Goal: Task Accomplishment & Management: Manage account settings

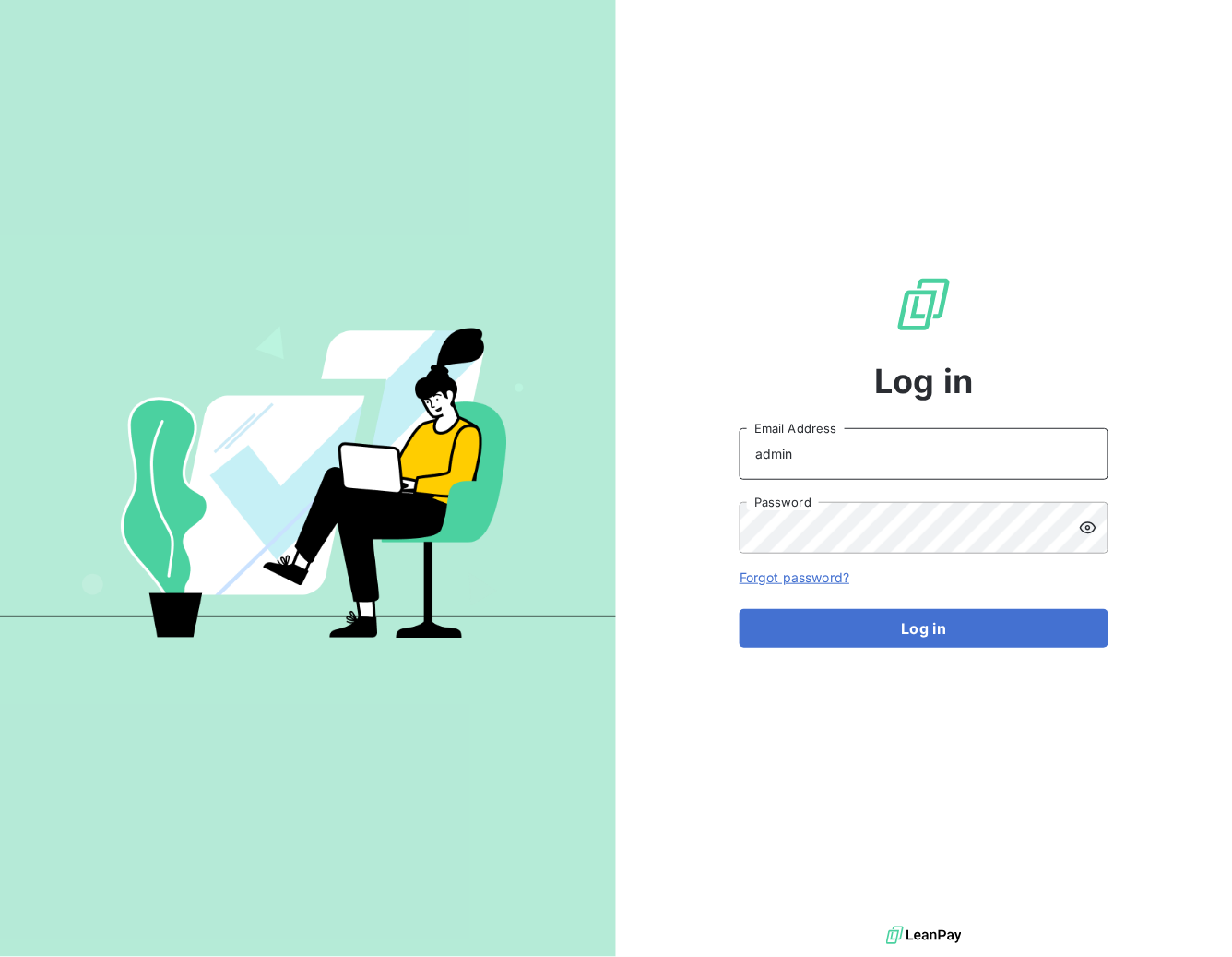
click at [821, 444] on input "admin" at bounding box center [924, 454] width 369 height 52
click at [822, 447] on input "admin" at bounding box center [924, 454] width 369 height 52
paste input "pierresinvestissement"
type input "admin@pierresinvestissement"
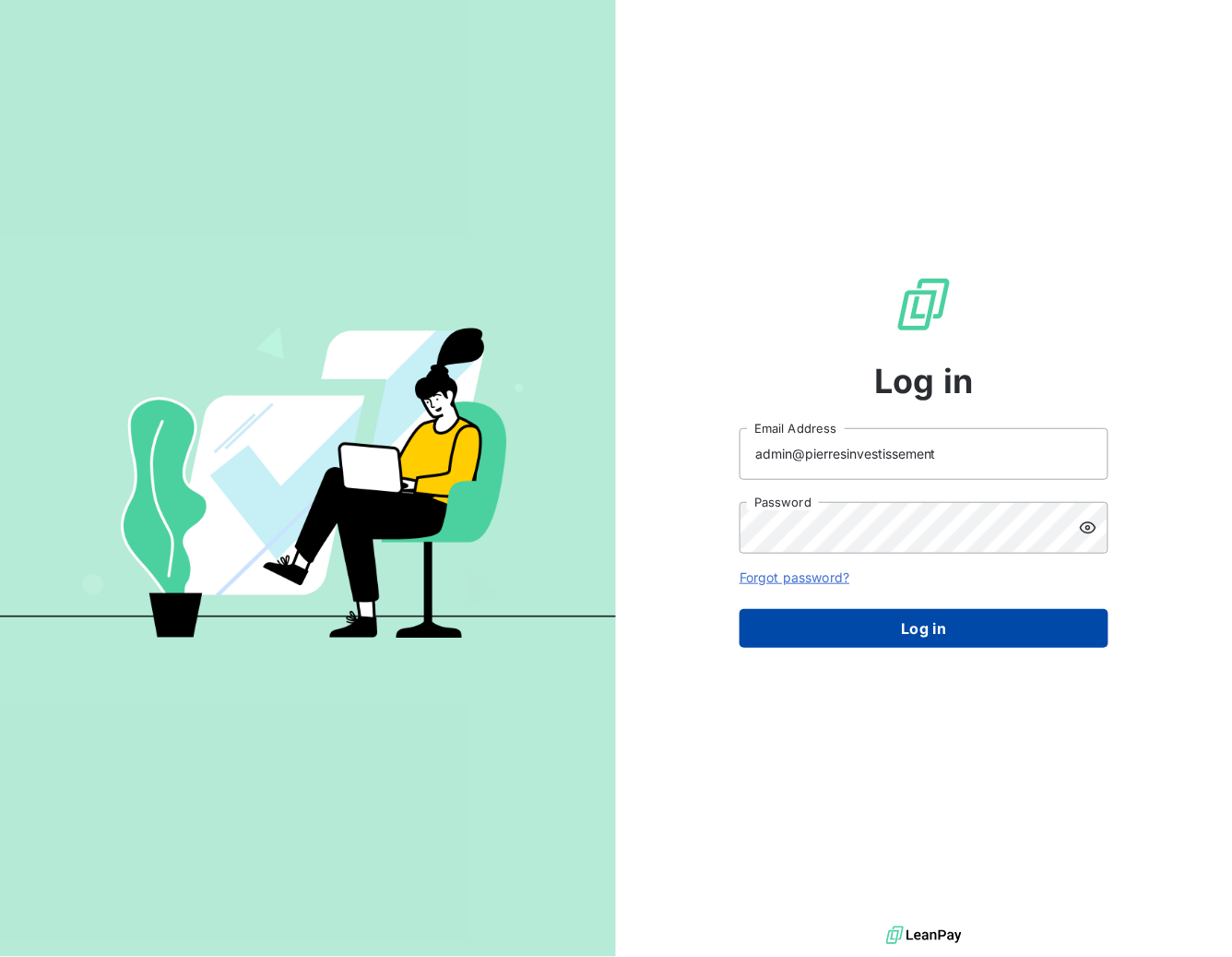
click at [920, 619] on button "Log in" at bounding box center [924, 629] width 369 height 39
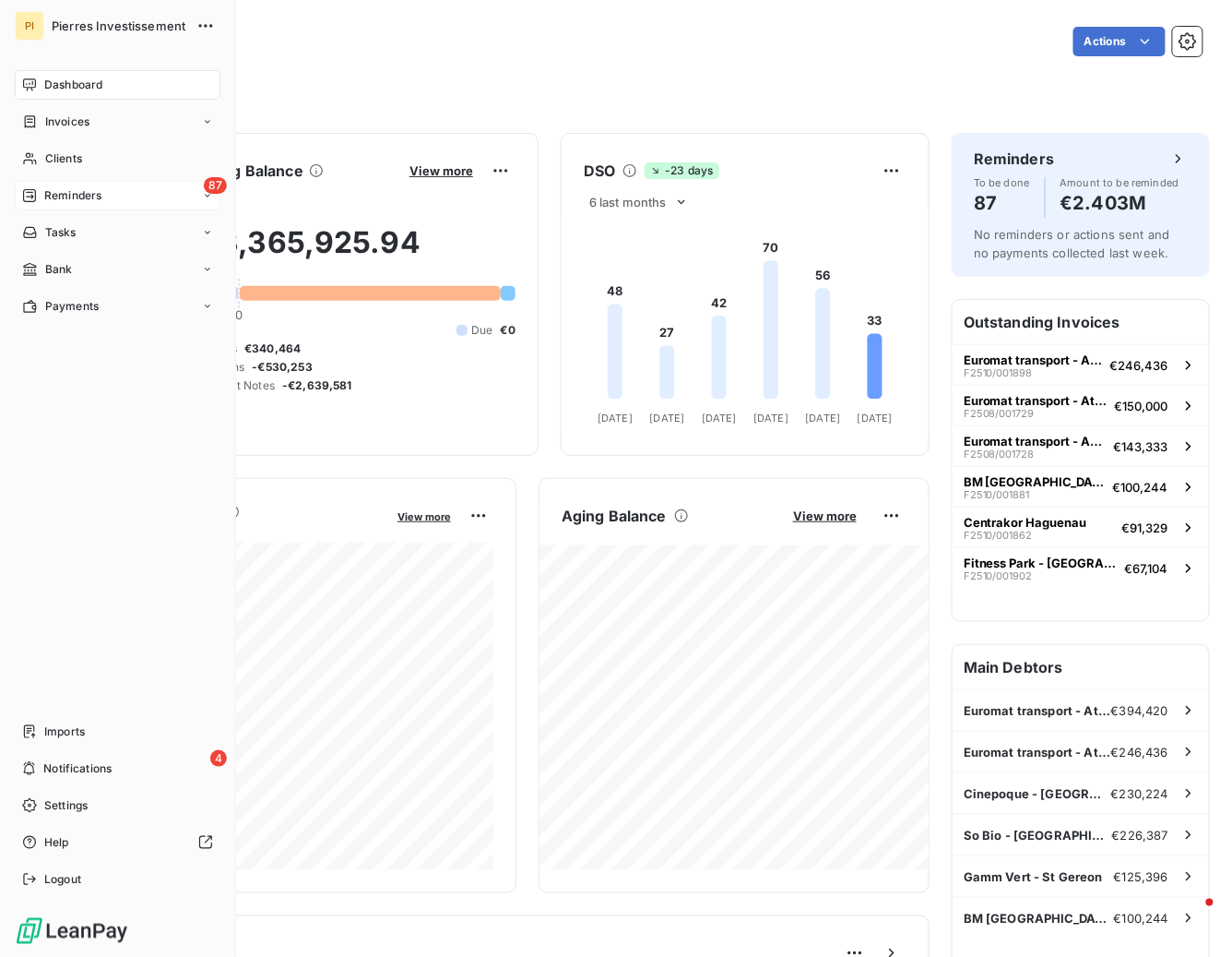
click at [74, 195] on span "Reminders" at bounding box center [73, 195] width 57 height 17
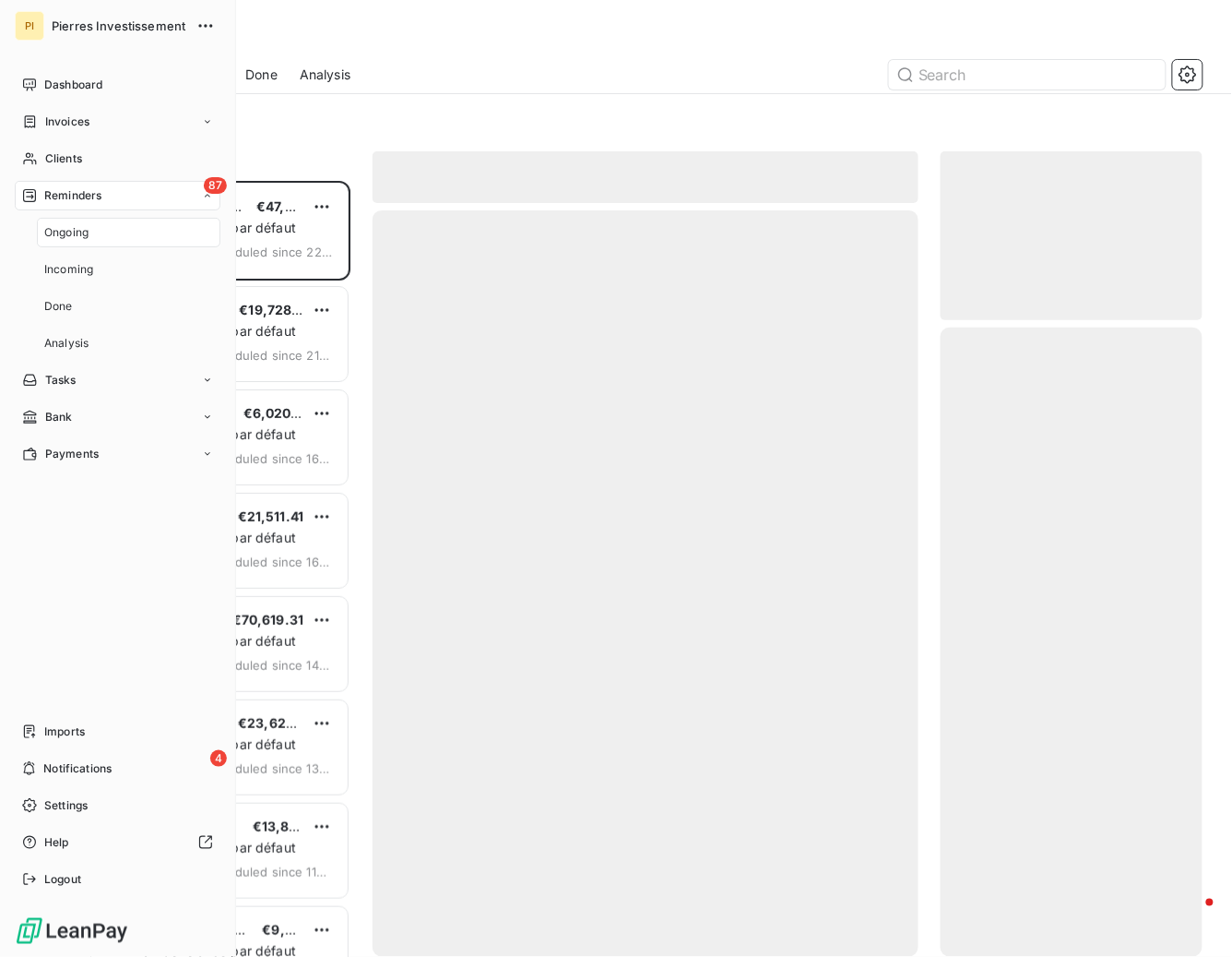
scroll to position [776, 262]
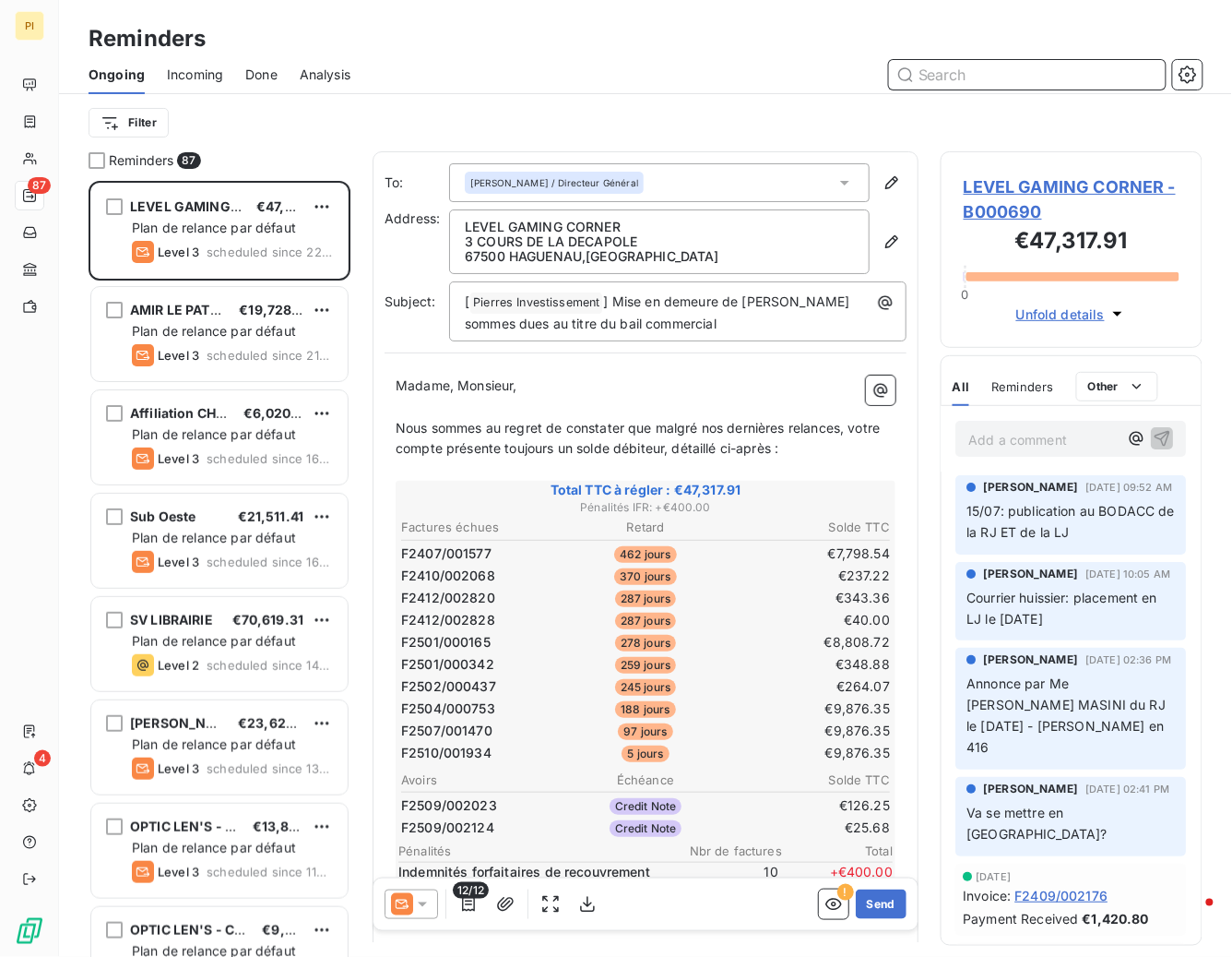
click at [268, 75] on span "Done" at bounding box center [261, 75] width 32 height 19
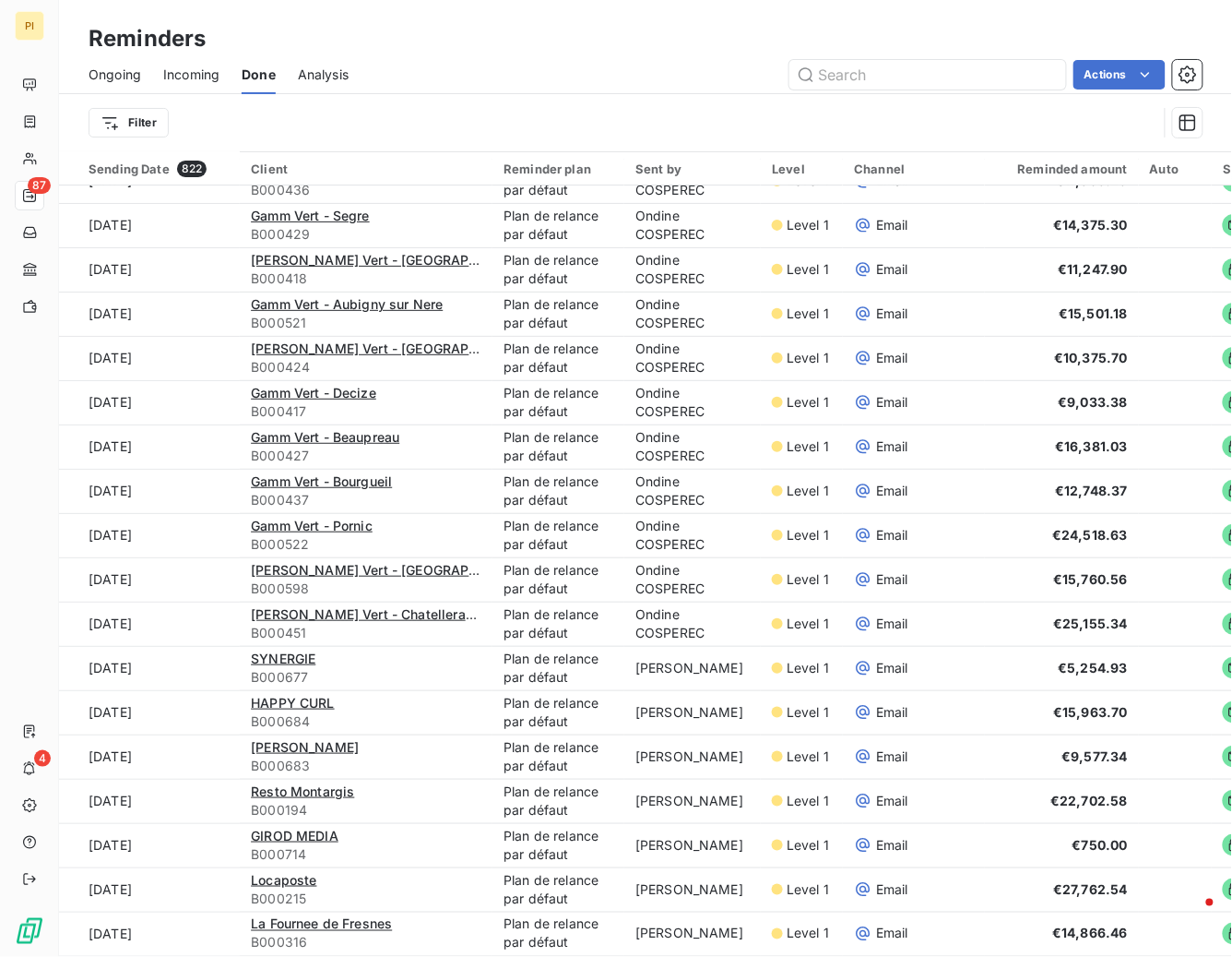
scroll to position [62, 0]
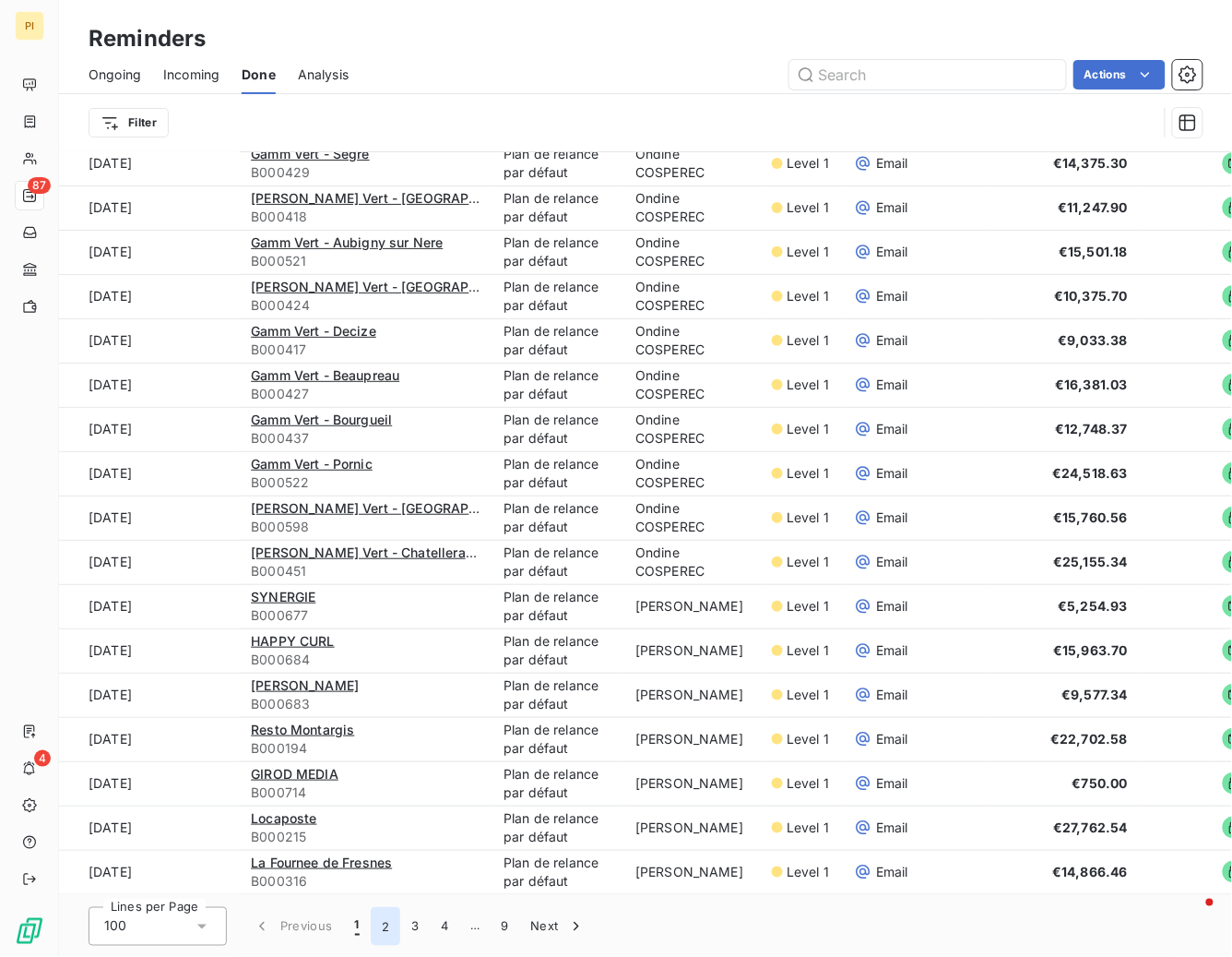
click at [383, 928] on button "2" at bounding box center [385, 927] width 29 height 39
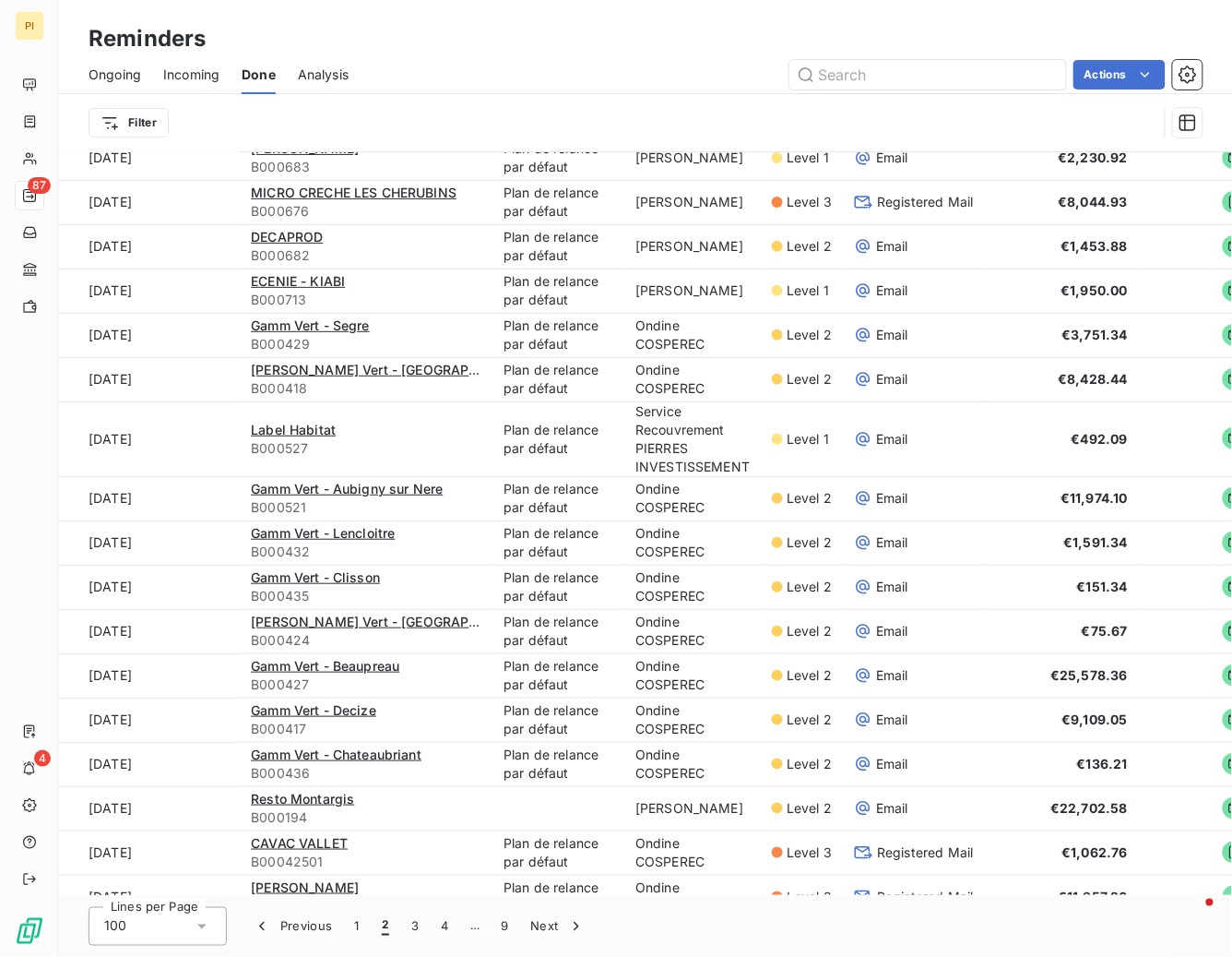
scroll to position [3693, 0]
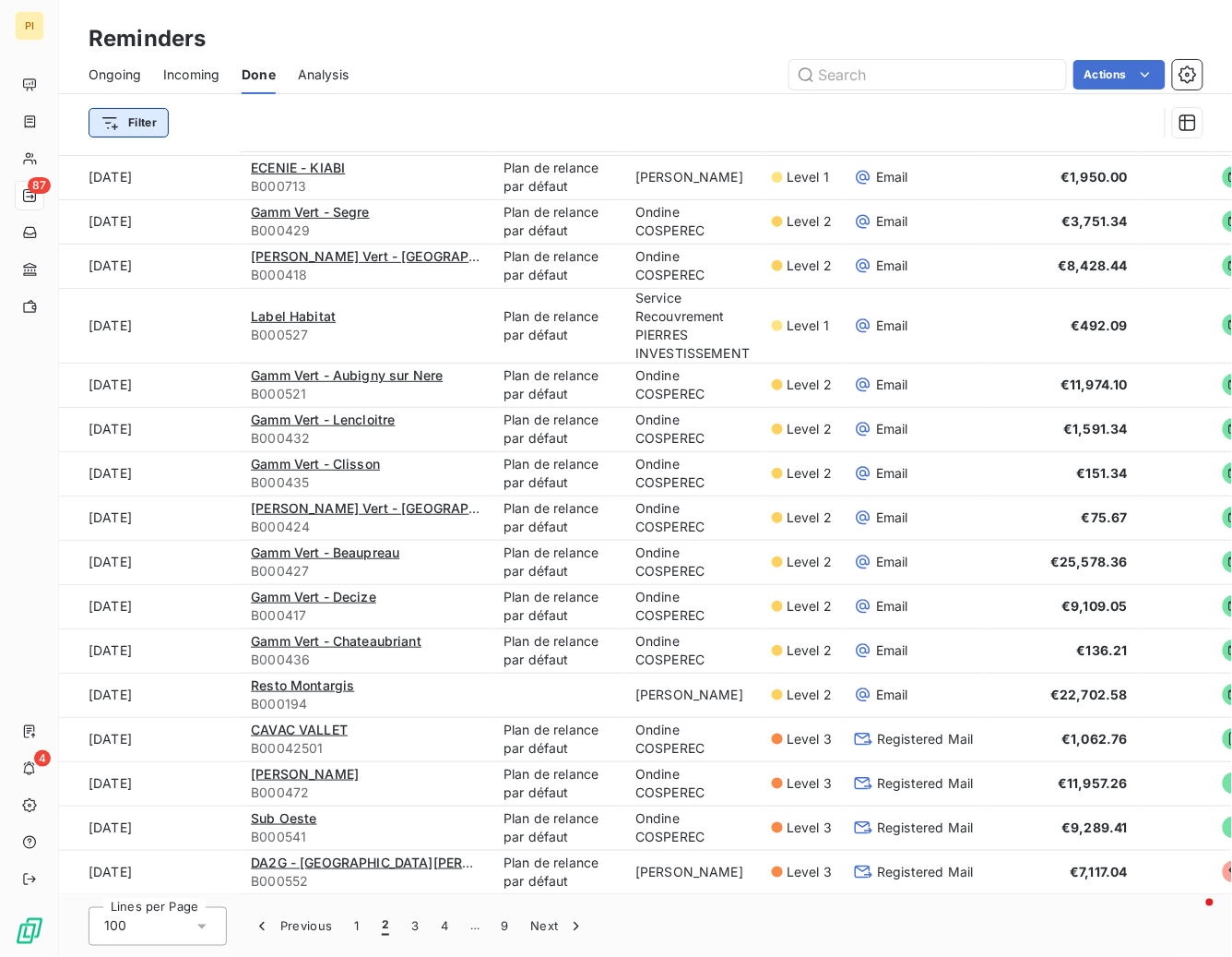
click at [137, 123] on html "PI 87 4 Reminders Ongoing Incoming Done Analysis Actions Filter Sending Date 82…" at bounding box center [616, 478] width 1232 height 957
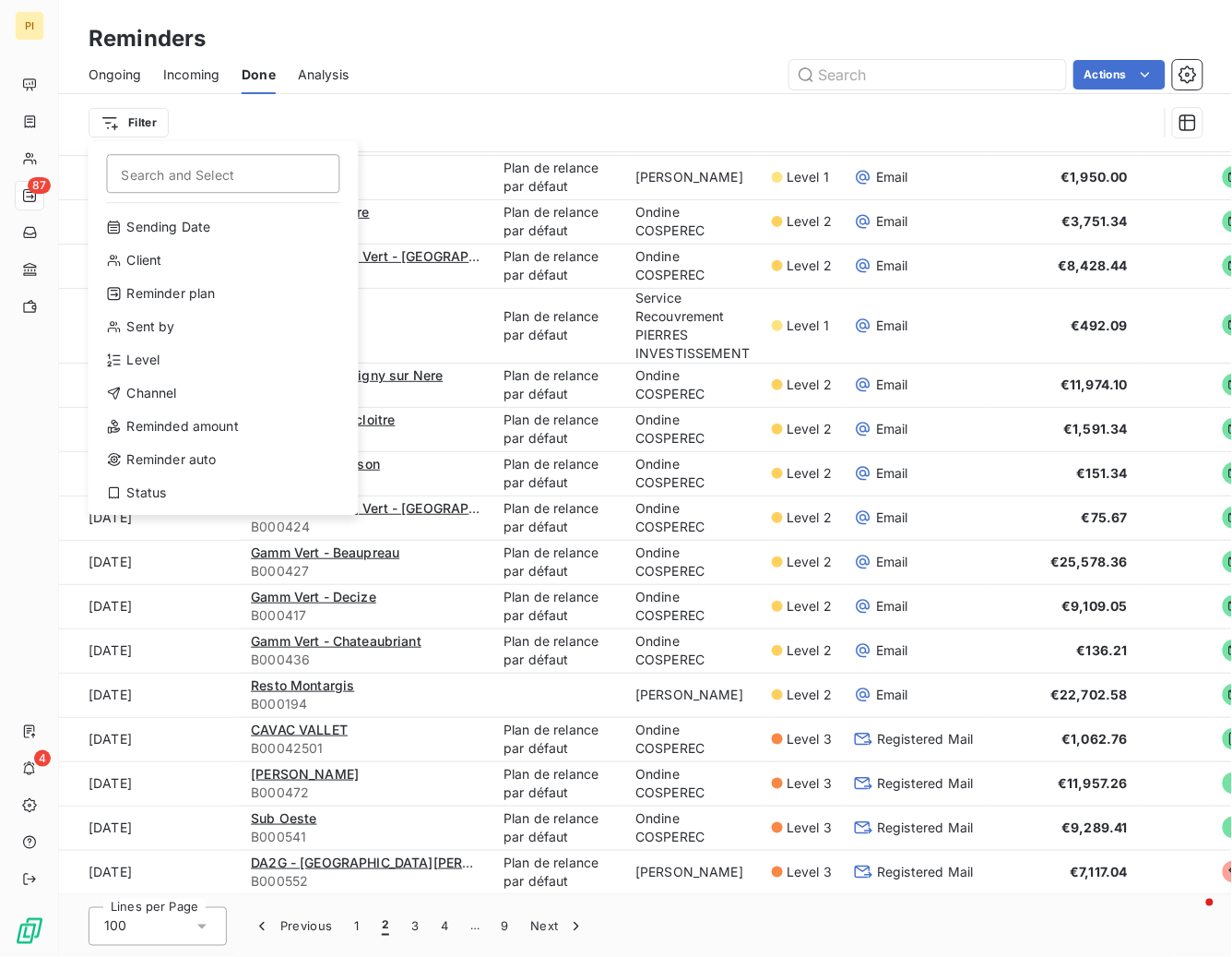
click at [222, 122] on html "PI 87 4 Reminders Ongoing Incoming Done Analysis Actions Filter Search and Sele…" at bounding box center [616, 478] width 1232 height 957
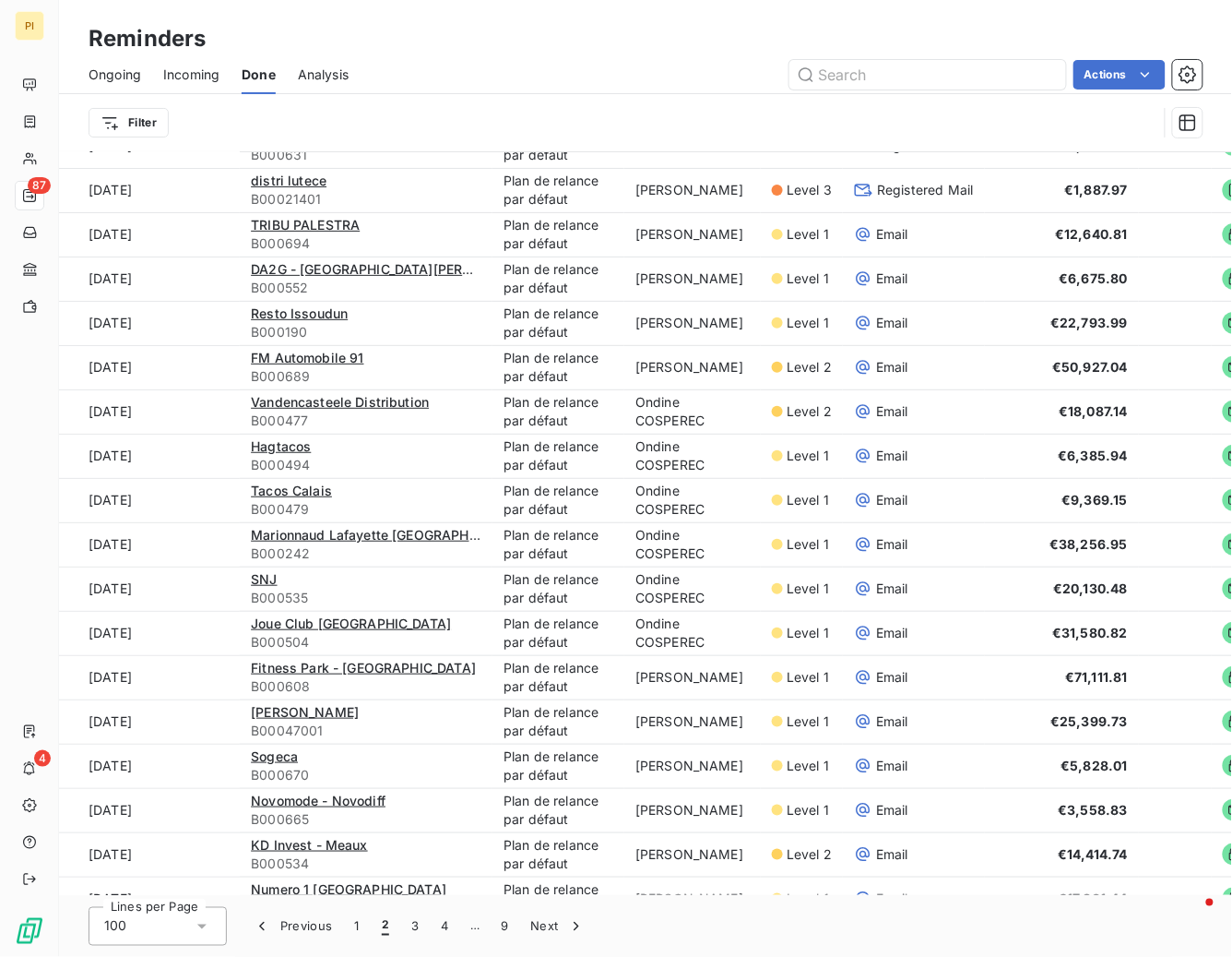
scroll to position [0, 0]
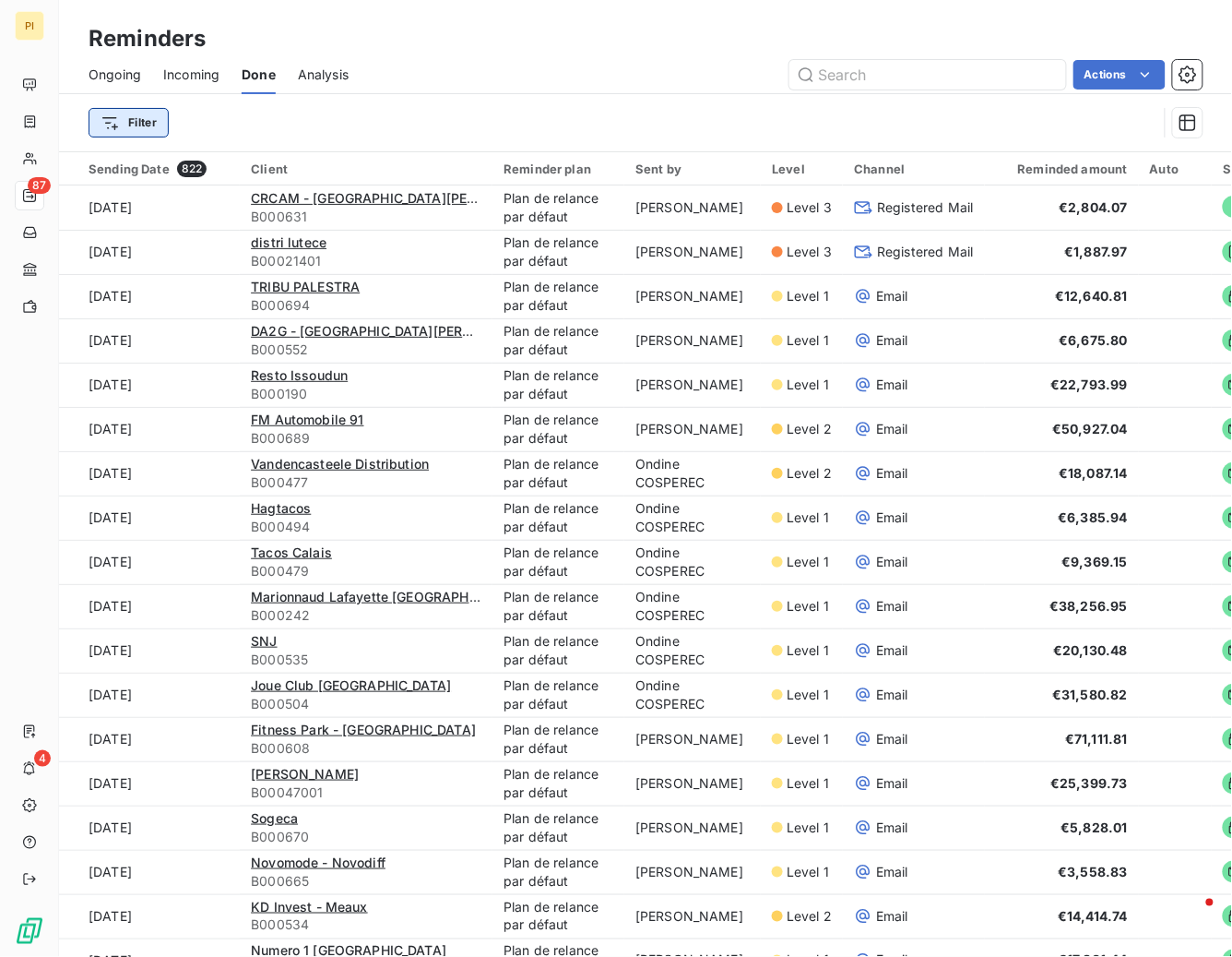
click at [123, 115] on html "PI 87 4 Reminders Ongoing Incoming Done Analysis Actions Filter Sending Date 82…" at bounding box center [616, 478] width 1232 height 957
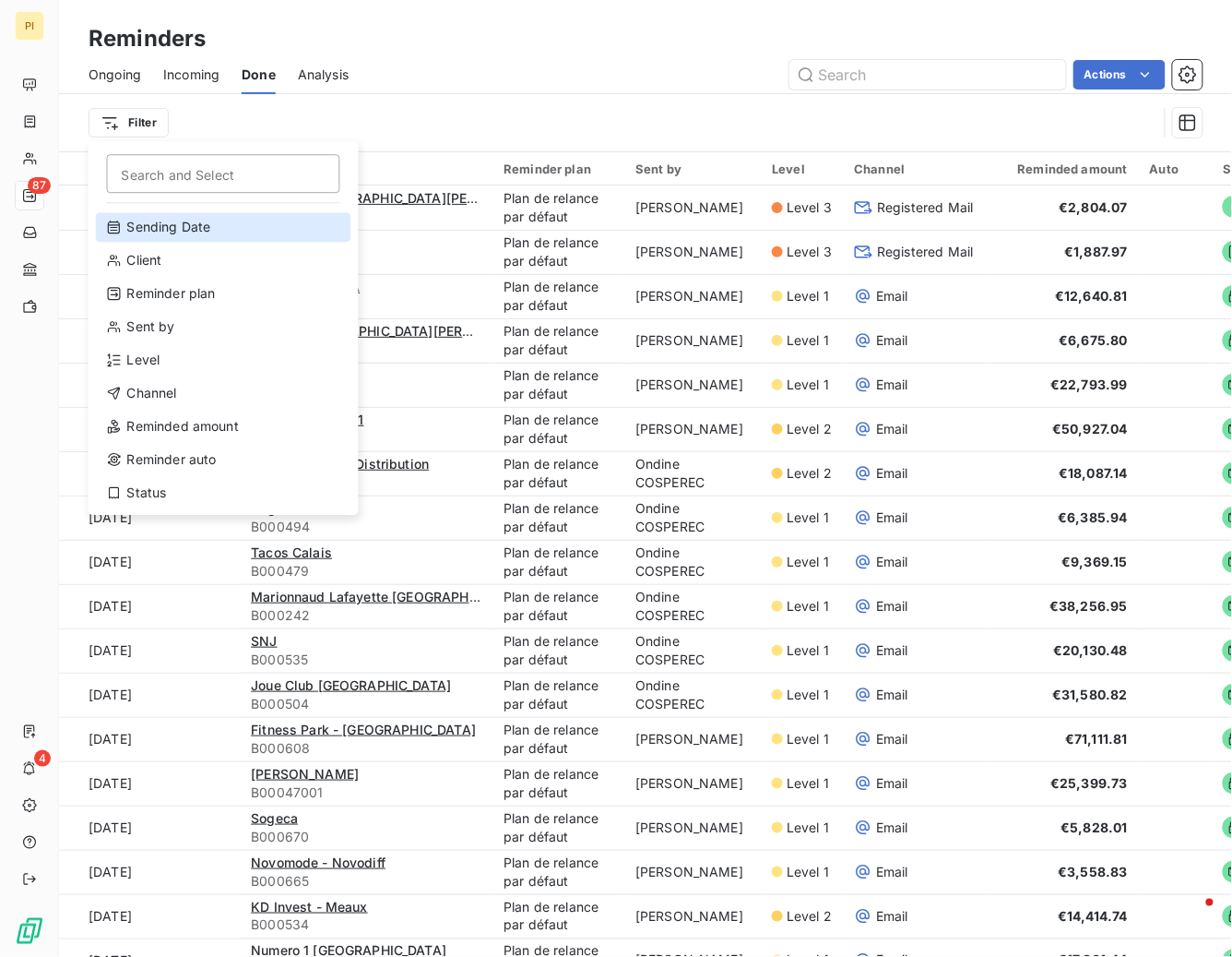
click at [164, 227] on div "Sending Date" at bounding box center [223, 227] width 256 height 29
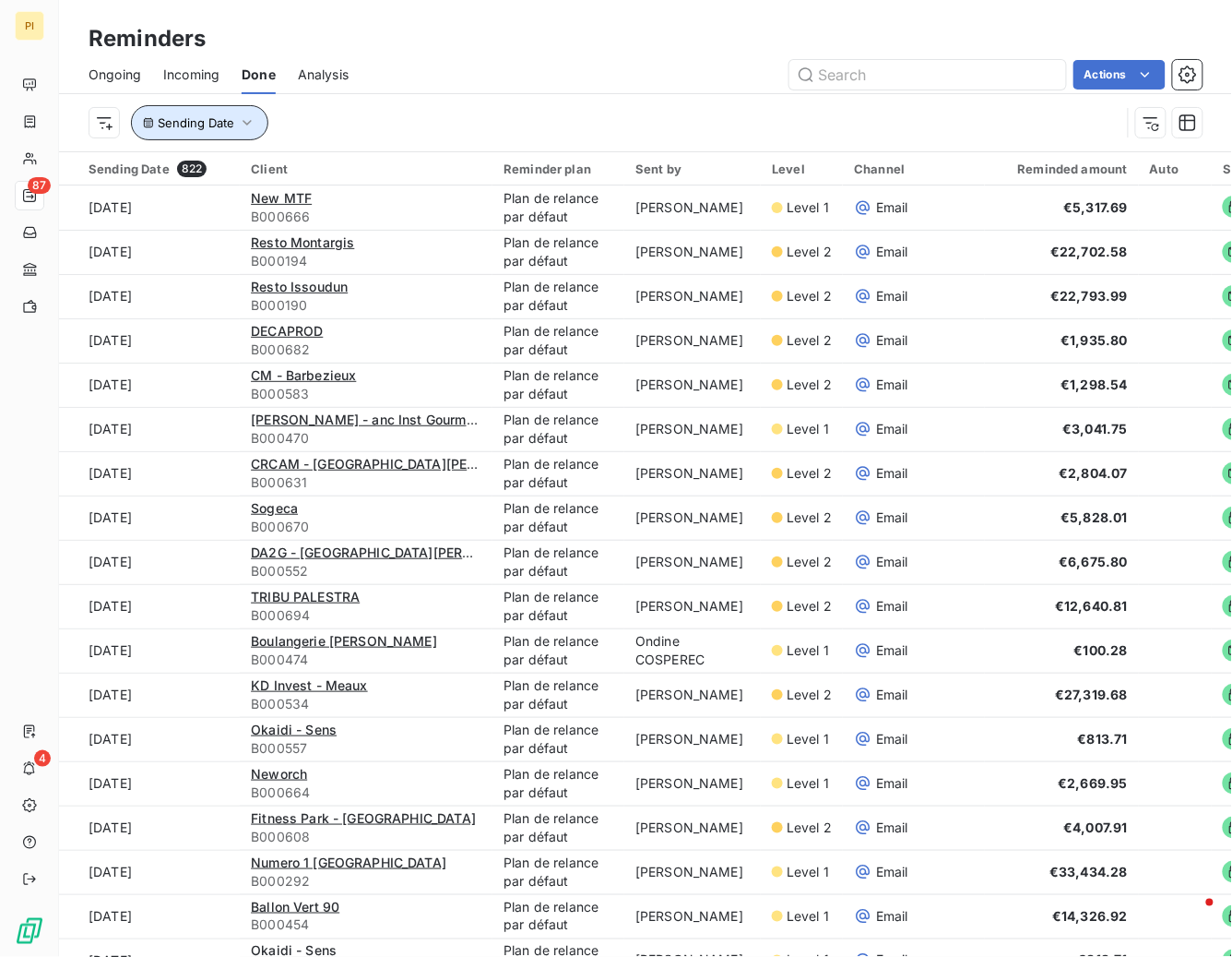
click at [251, 126] on icon "button" at bounding box center [247, 123] width 19 height 19
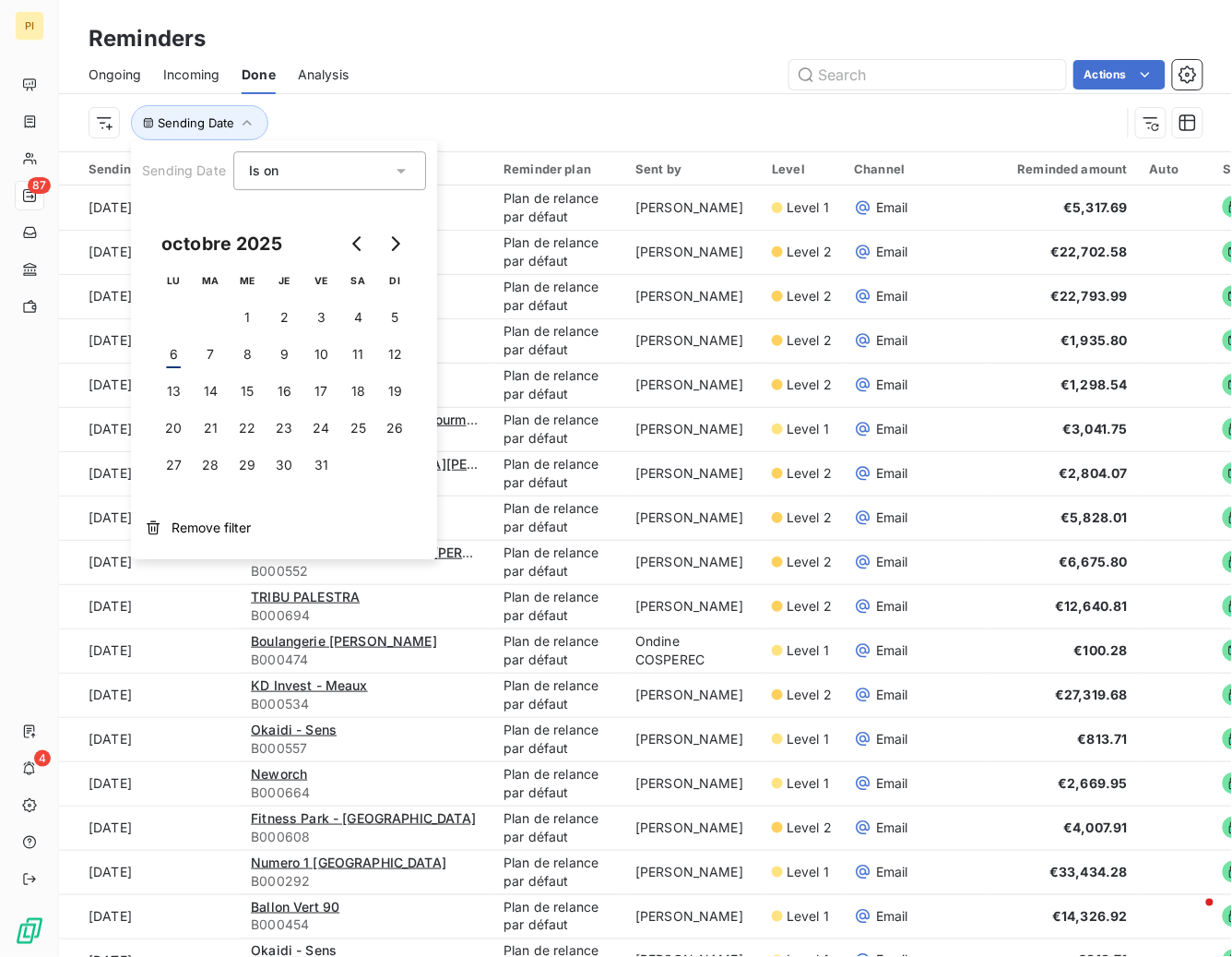
click at [280, 170] on div "Is on eq" at bounding box center [320, 171] width 143 height 25
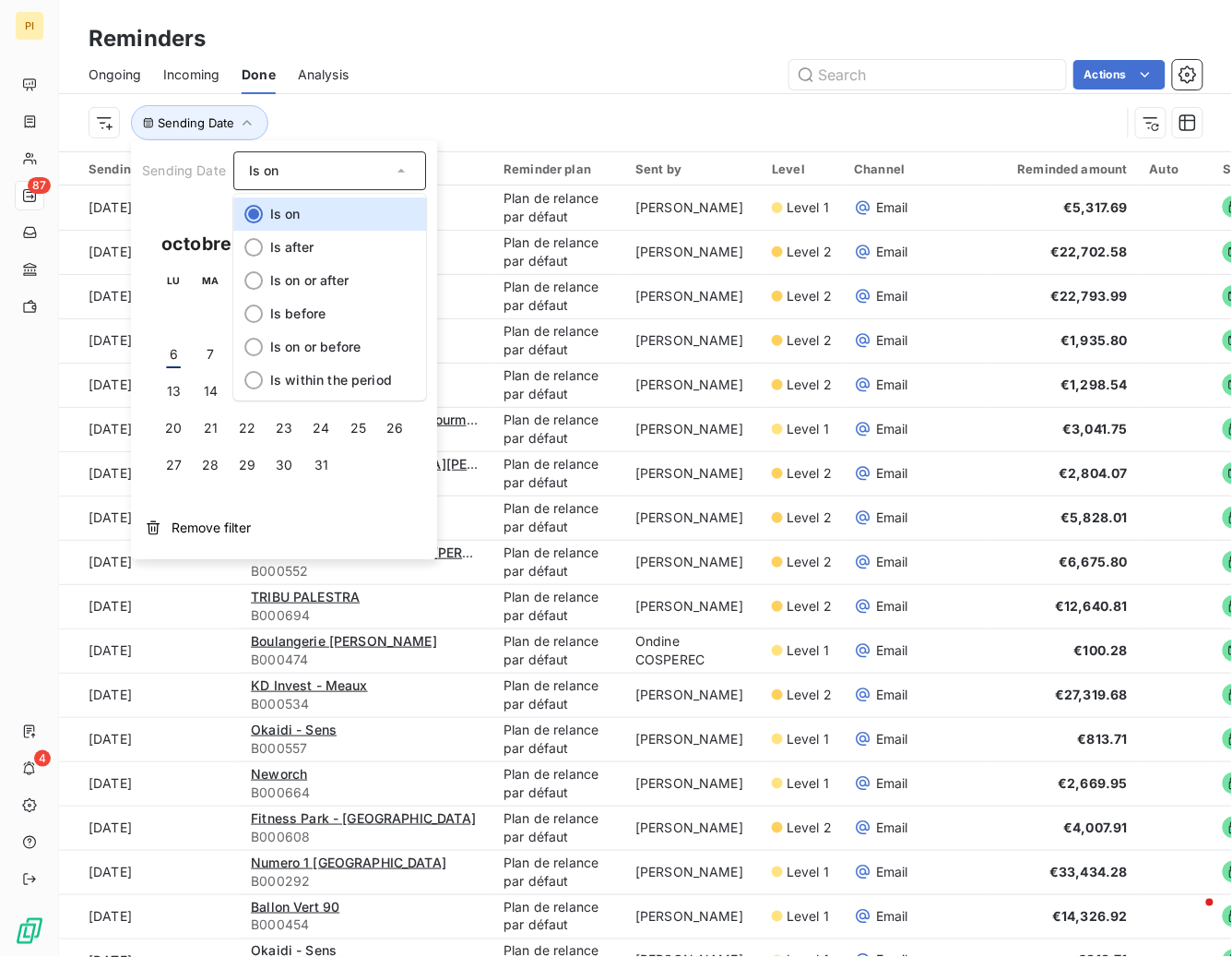
click at [294, 128] on div "Sending Date" at bounding box center [604, 123] width 1032 height 35
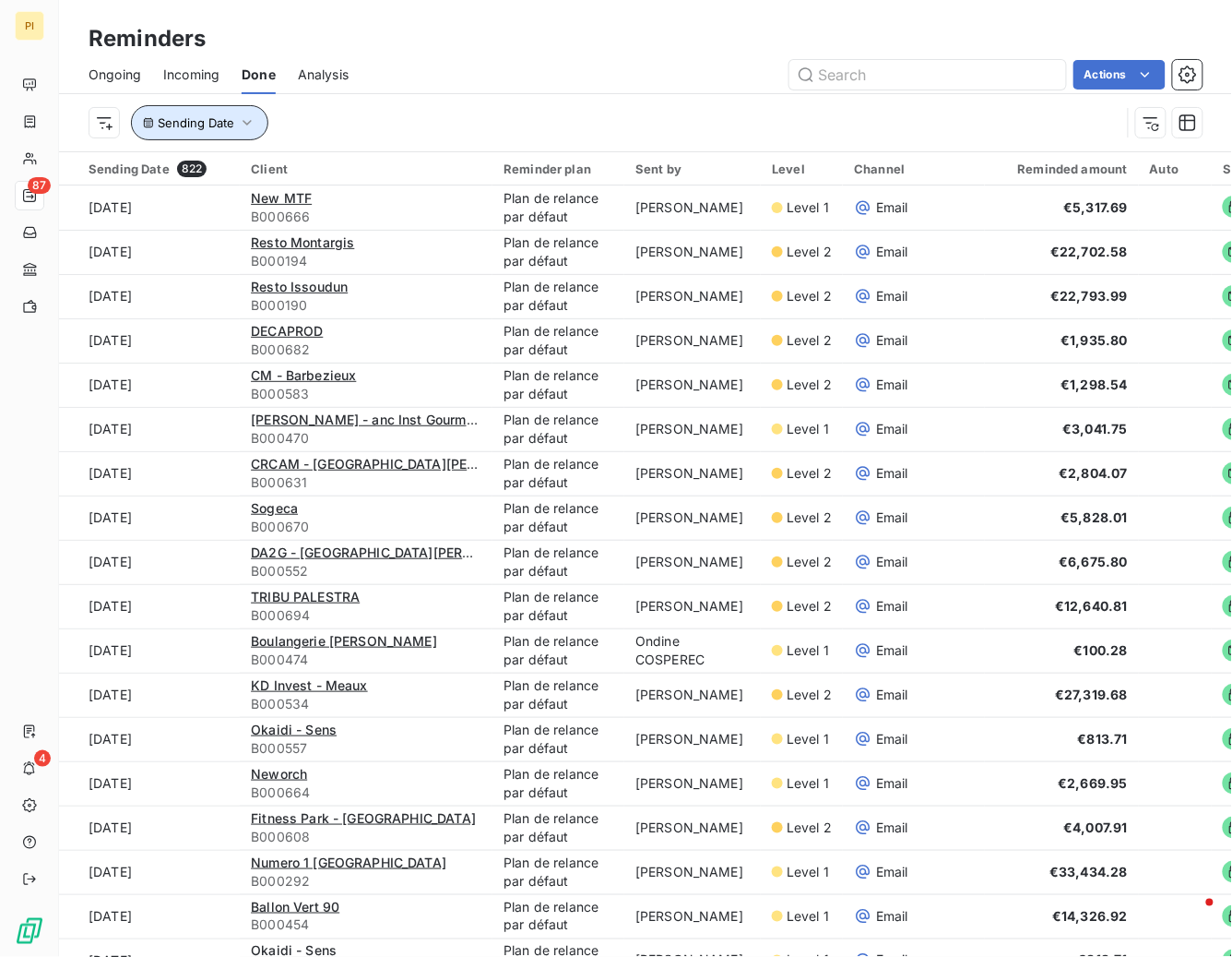
click at [219, 110] on button "Sending Date" at bounding box center [200, 123] width 137 height 35
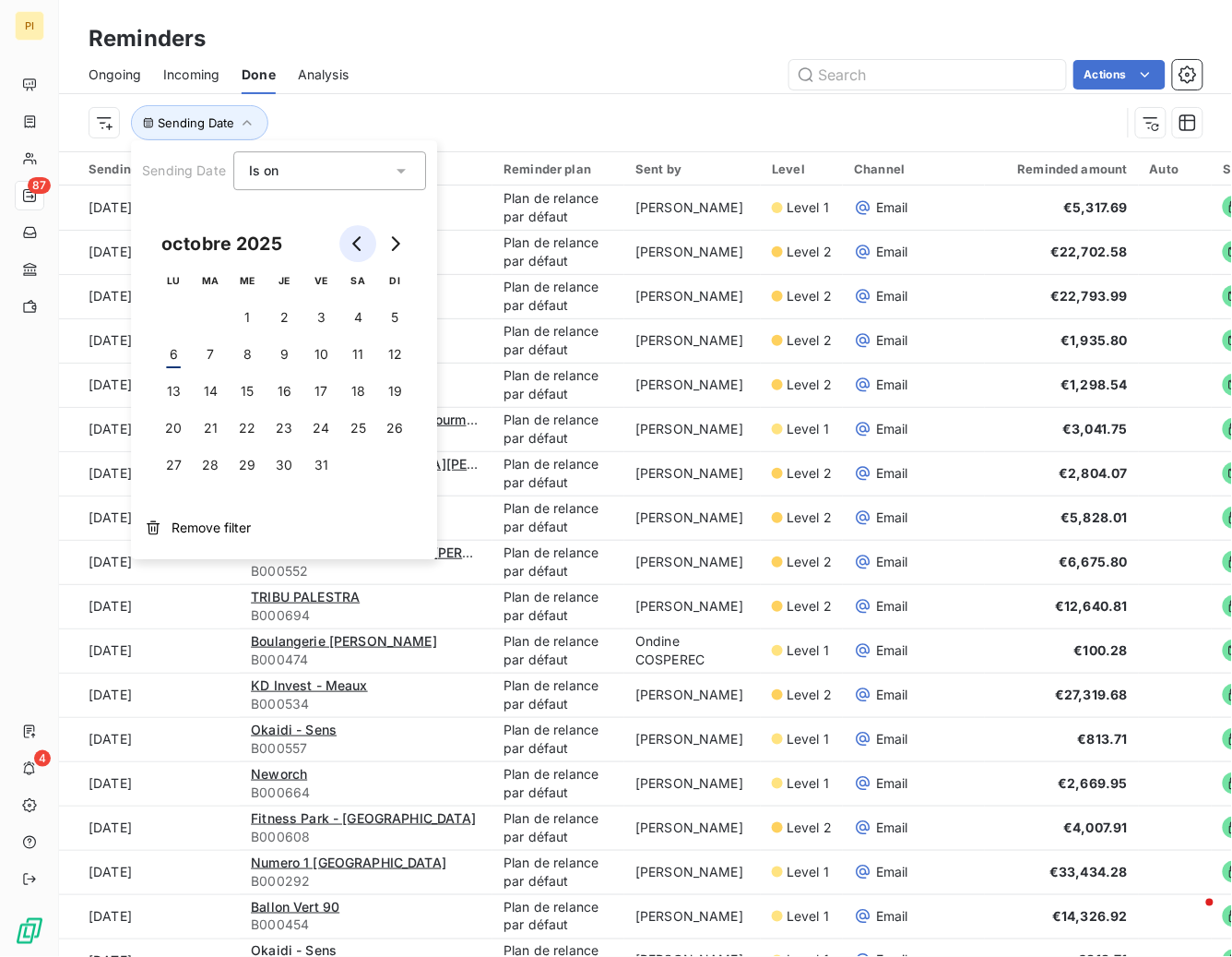
click at [350, 251] on button "Go to previous month" at bounding box center [358, 244] width 37 height 37
click at [241, 387] on button "11" at bounding box center [247, 391] width 37 height 37
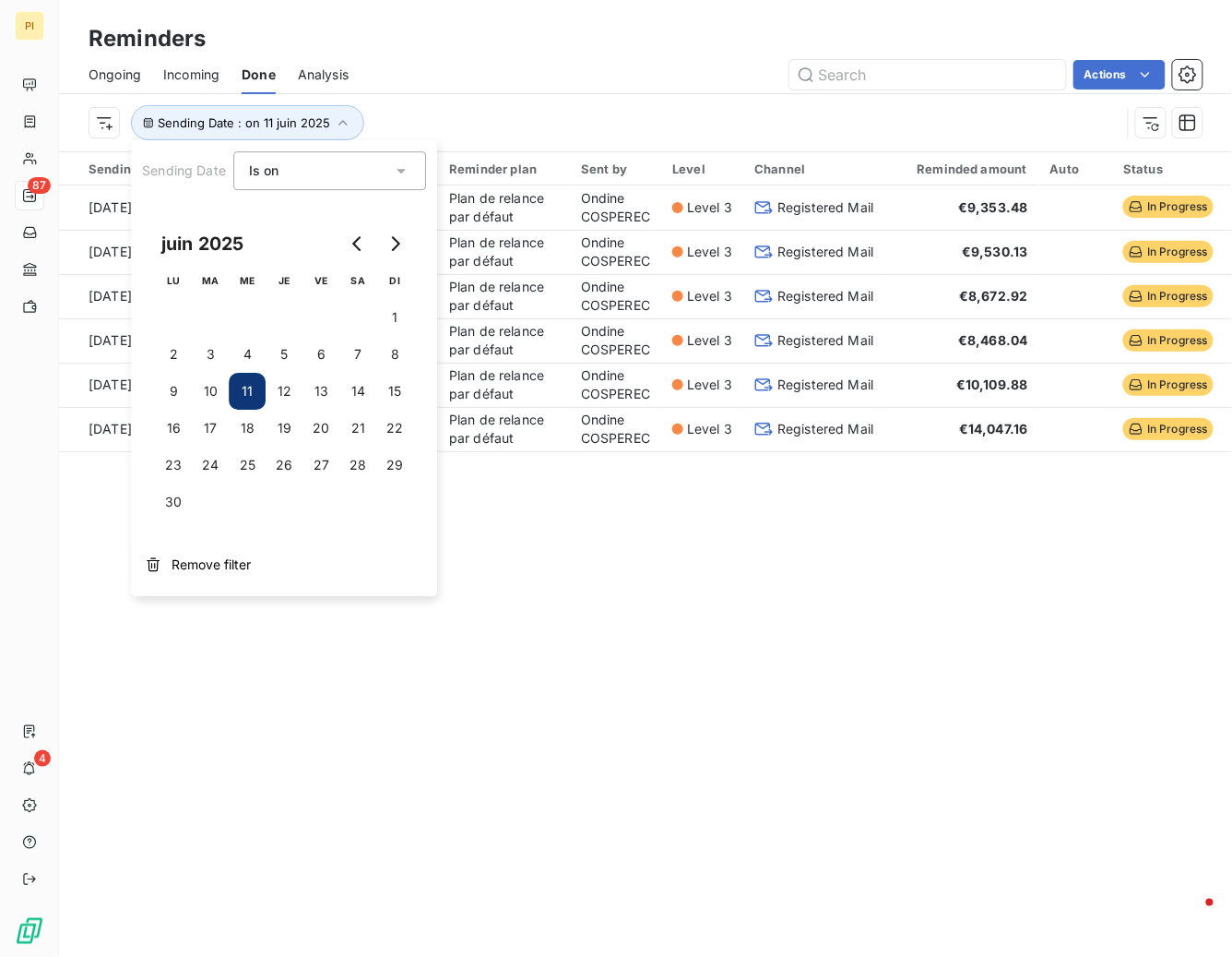
click at [423, 105] on div "Sending Date : on 11 juin 2025" at bounding box center [604, 123] width 1032 height 35
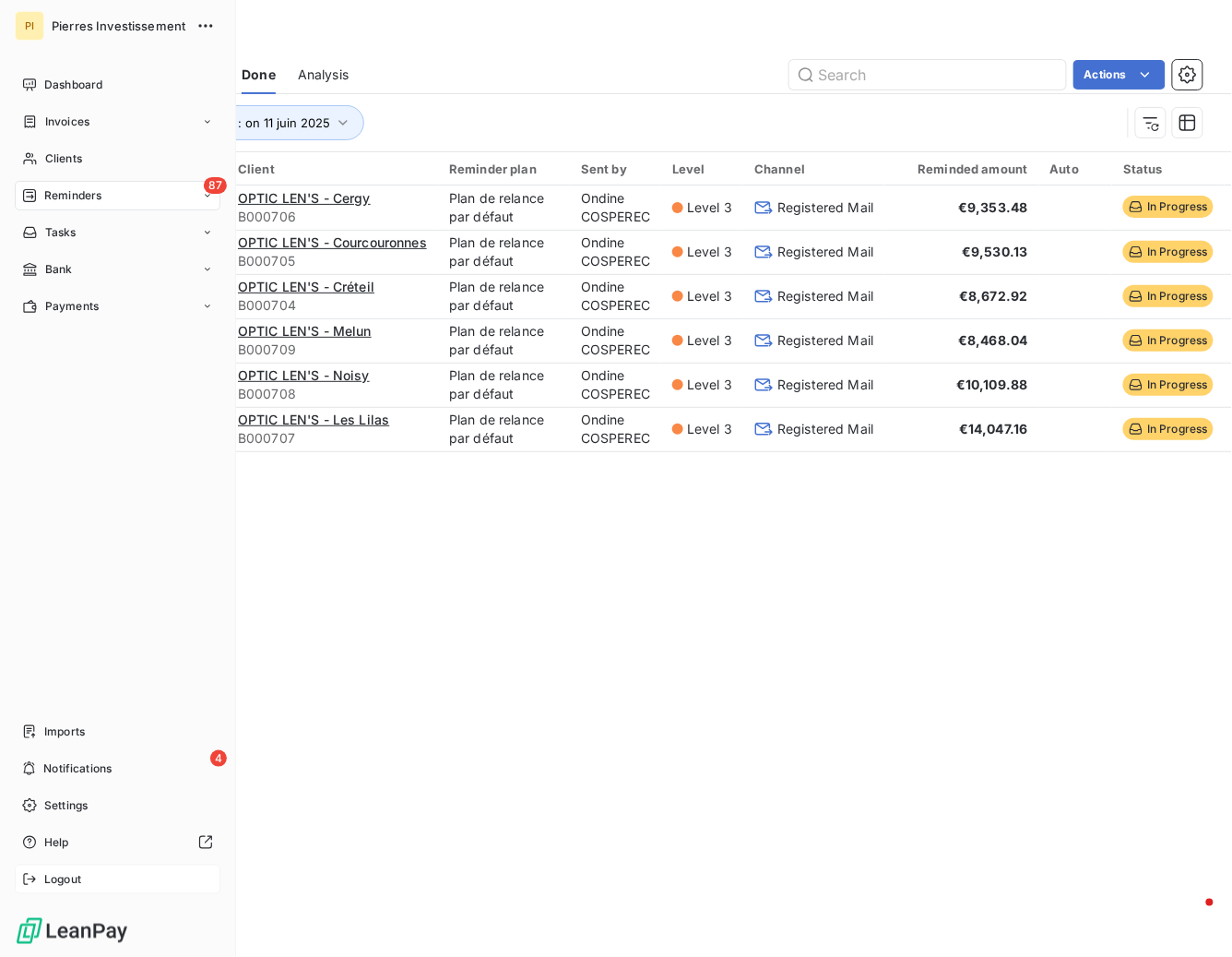
click at [71, 880] on span "Logout" at bounding box center [63, 879] width 37 height 17
